Goal: Information Seeking & Learning: Learn about a topic

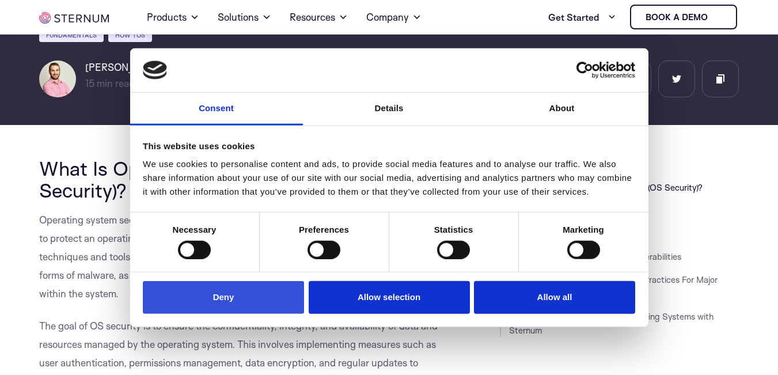
click at [229, 302] on button "Deny" at bounding box center [223, 297] width 161 height 33
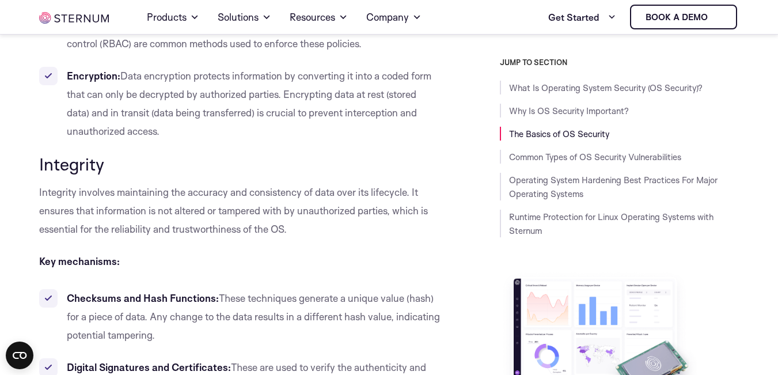
scroll to position [1144, 0]
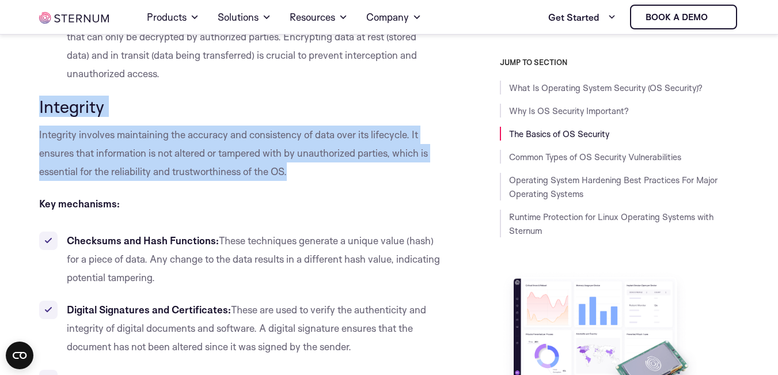
drag, startPoint x: 296, startPoint y: 191, endPoint x: 50, endPoint y: 126, distance: 254.4
drag, startPoint x: 107, startPoint y: 160, endPoint x: 116, endPoint y: 162, distance: 10.2
click at [108, 161] on p "Integrity involves maintaining the accuracy and consistency of data over its li…" at bounding box center [240, 153] width 402 height 55
click at [143, 174] on span "Integrity involves maintaining the accuracy and consistency of data over its li…" at bounding box center [233, 152] width 389 height 49
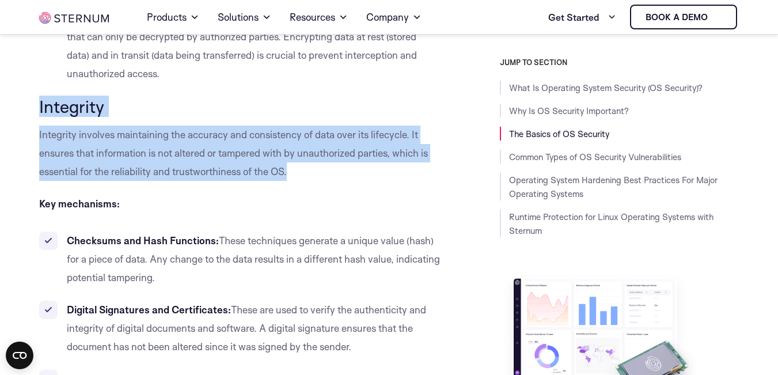
drag, startPoint x: 293, startPoint y: 194, endPoint x: 32, endPoint y: 123, distance: 271.0
click at [173, 181] on p "Integrity involves maintaining the accuracy and consistency of data over its li…" at bounding box center [240, 153] width 402 height 55
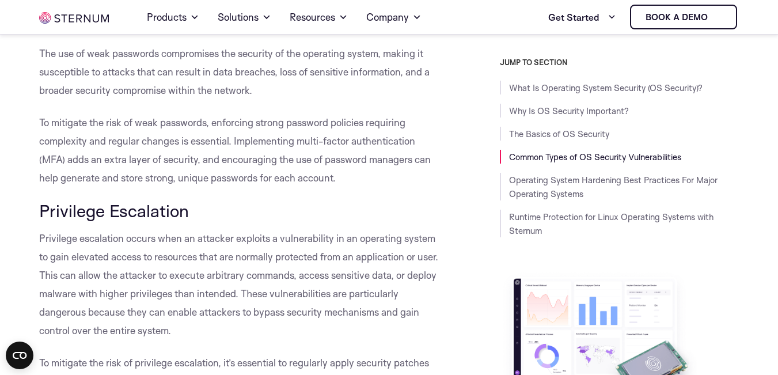
scroll to position [3218, 0]
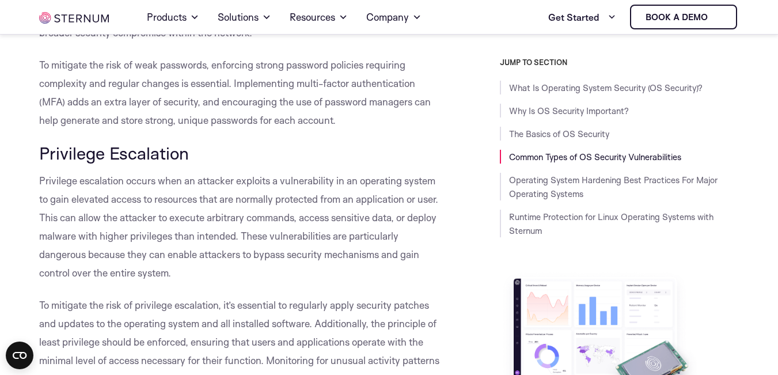
click at [54, 164] on span "Privilege Escalation" at bounding box center [114, 152] width 150 height 21
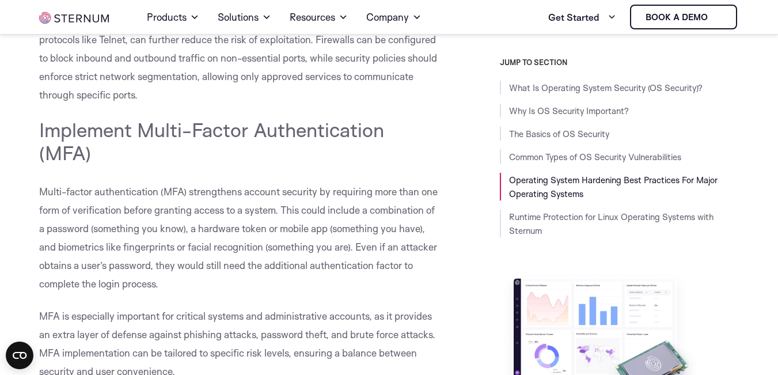
scroll to position [6156, 0]
